Goal: Check status: Check status

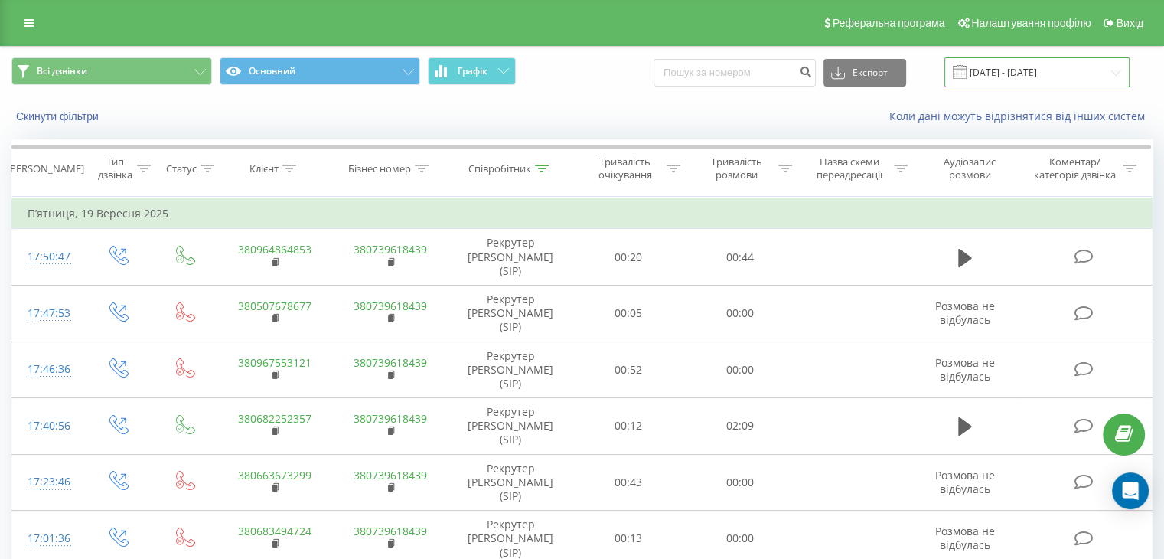
click at [1017, 71] on input "[DATE] - [DATE]" at bounding box center [1037, 72] width 185 height 30
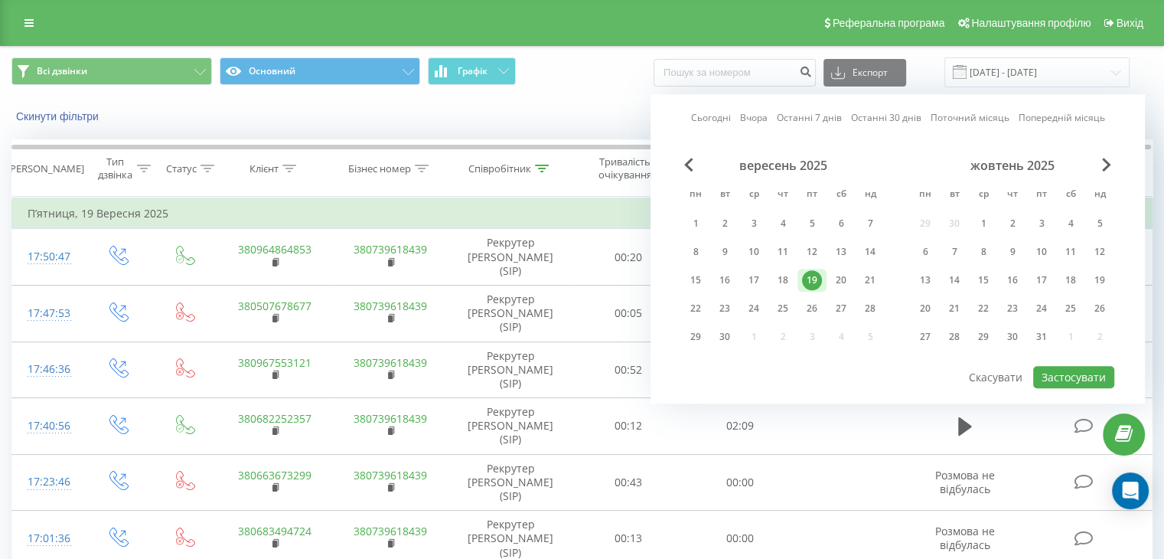
click at [720, 120] on link "Сьогодні" at bounding box center [711, 118] width 40 height 15
click at [1074, 372] on button "Застосувати" at bounding box center [1073, 377] width 81 height 22
type input "[DATE] - [DATE]"
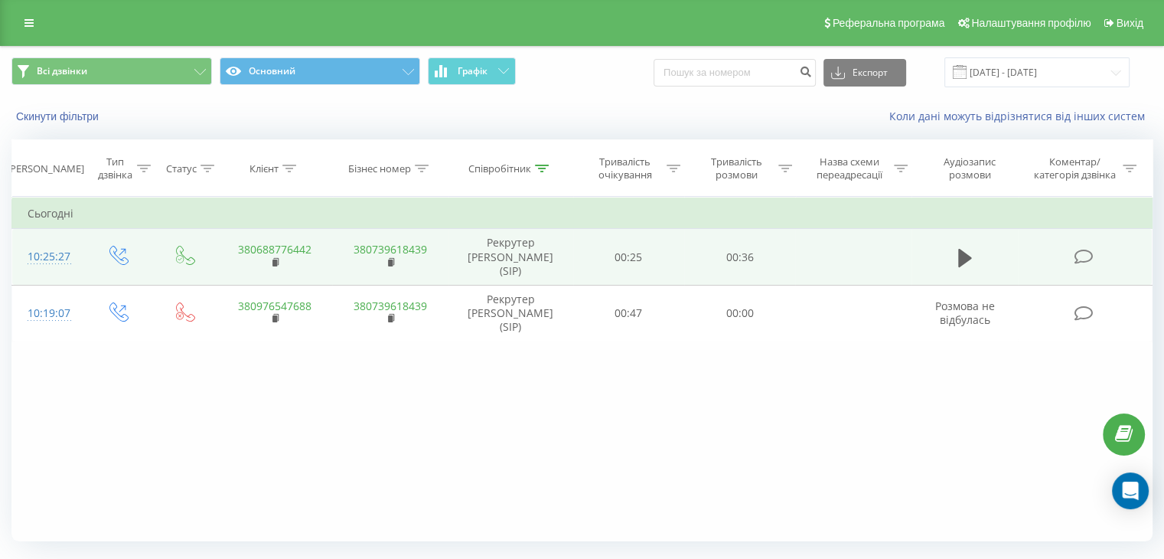
click at [929, 243] on td at bounding box center [965, 257] width 107 height 57
click at [955, 252] on button at bounding box center [965, 257] width 23 height 23
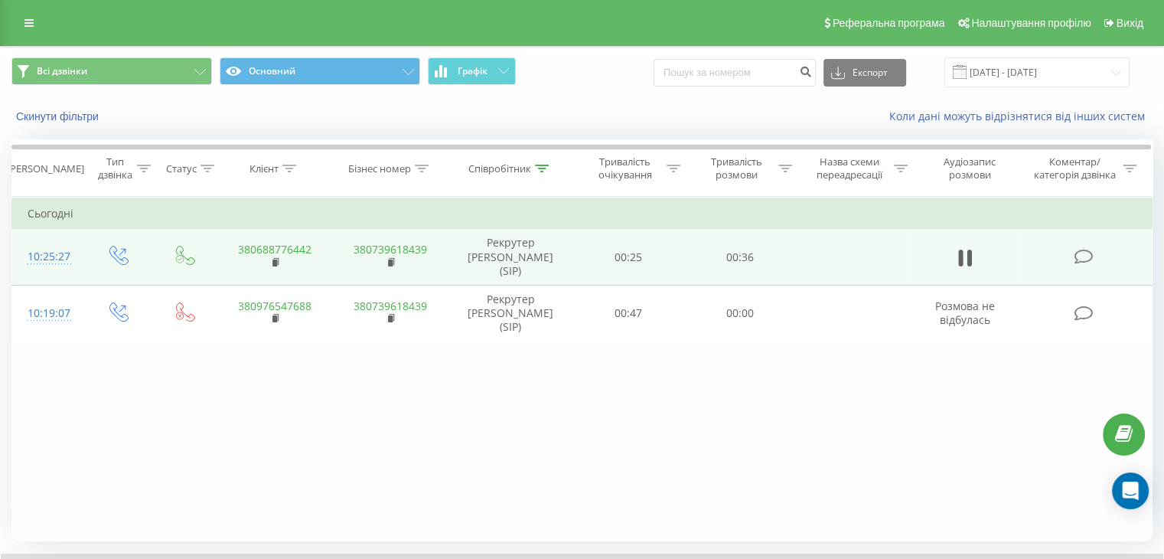
scroll to position [98, 0]
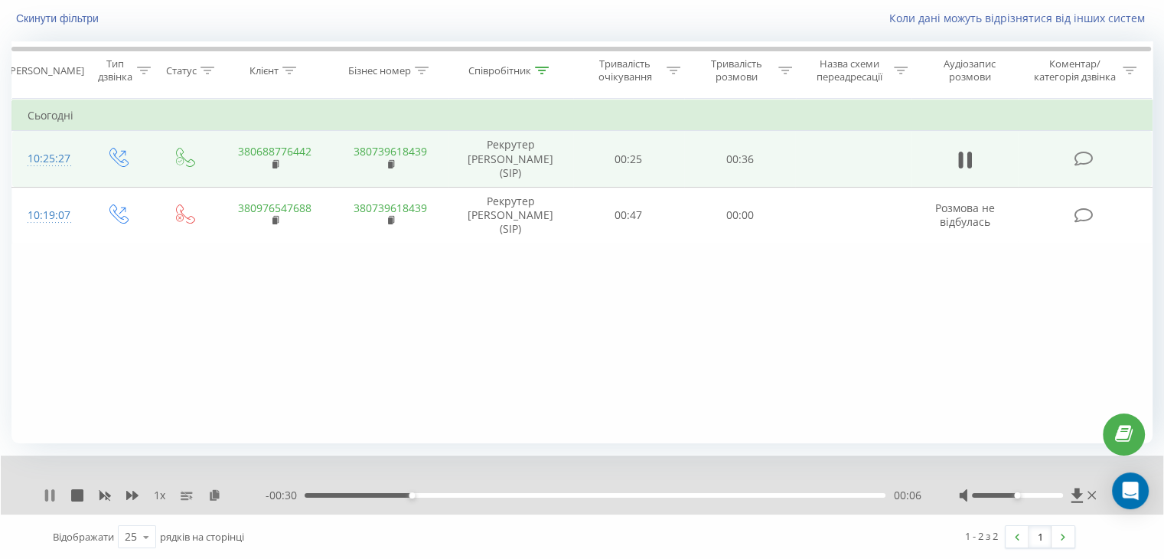
click at [43, 498] on div "1 x - 00:30 00:06 00:06" at bounding box center [582, 484] width 1163 height 59
click at [47, 501] on div "1 x" at bounding box center [155, 495] width 222 height 15
click at [47, 494] on icon at bounding box center [46, 495] width 3 height 12
